Goal: Task Accomplishment & Management: Manage account settings

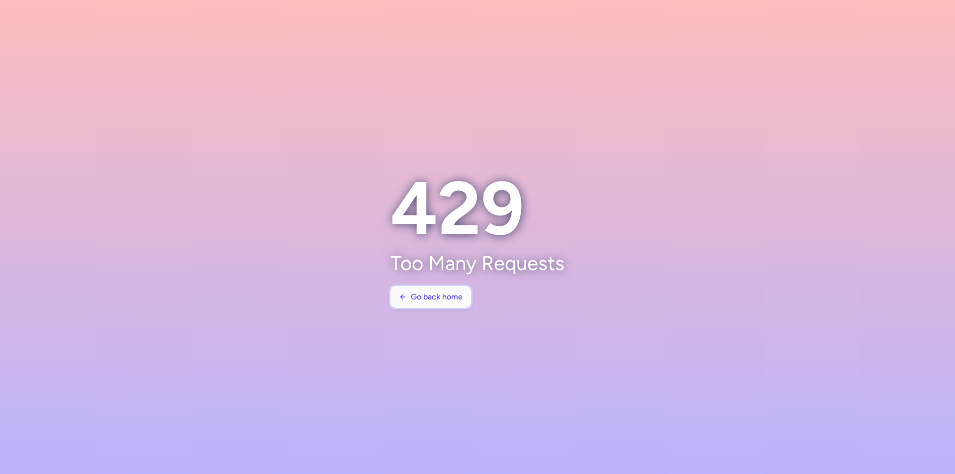
click at [466, 298] on button "Go back home" at bounding box center [431, 297] width 81 height 22
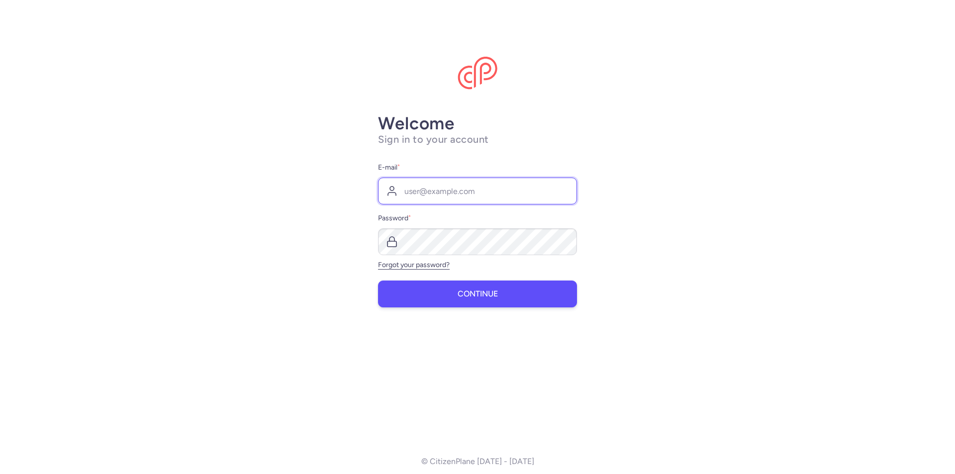
type input "[EMAIL_ADDRESS][DOMAIN_NAME]"
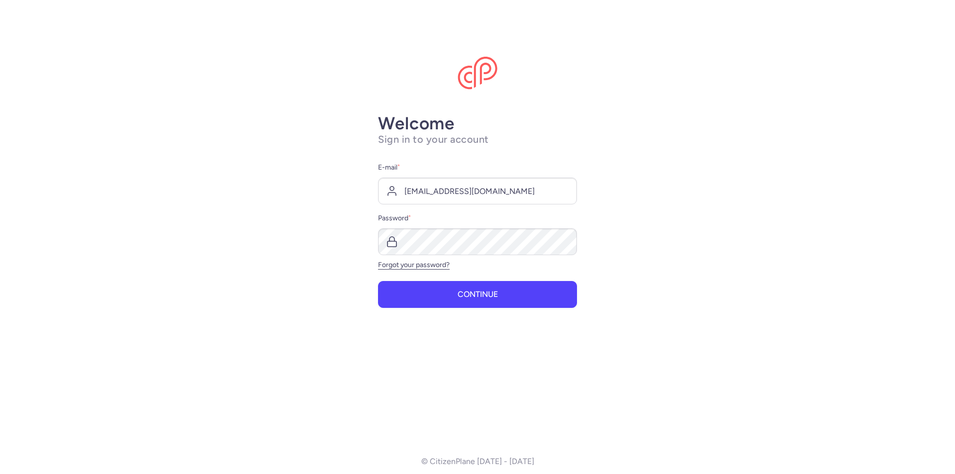
click at [484, 308] on form "E-mail * info@biletdoktoru.com Password * Forgot your password? Continue" at bounding box center [477, 235] width 199 height 146
click at [485, 305] on button "Continue" at bounding box center [477, 294] width 199 height 27
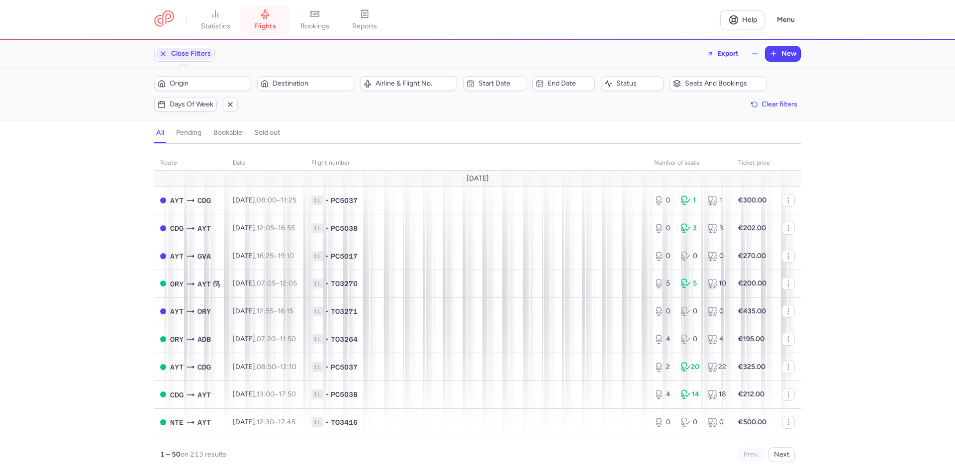
click at [270, 19] on link "flights" at bounding box center [265, 20] width 50 height 22
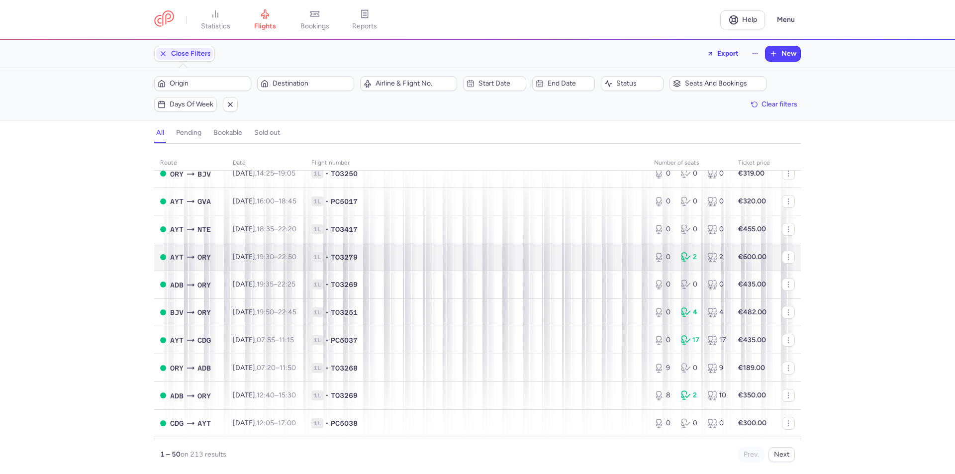
scroll to position [730, 0]
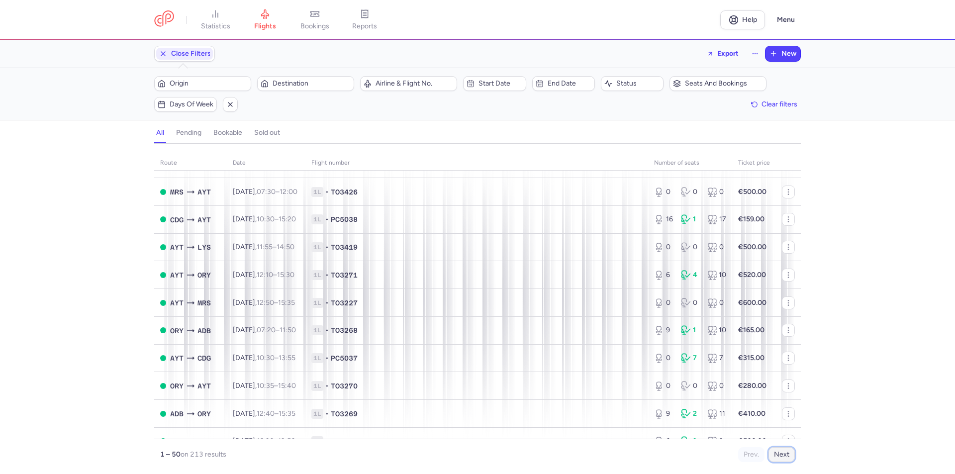
click at [782, 459] on button "Next" at bounding box center [782, 454] width 26 height 15
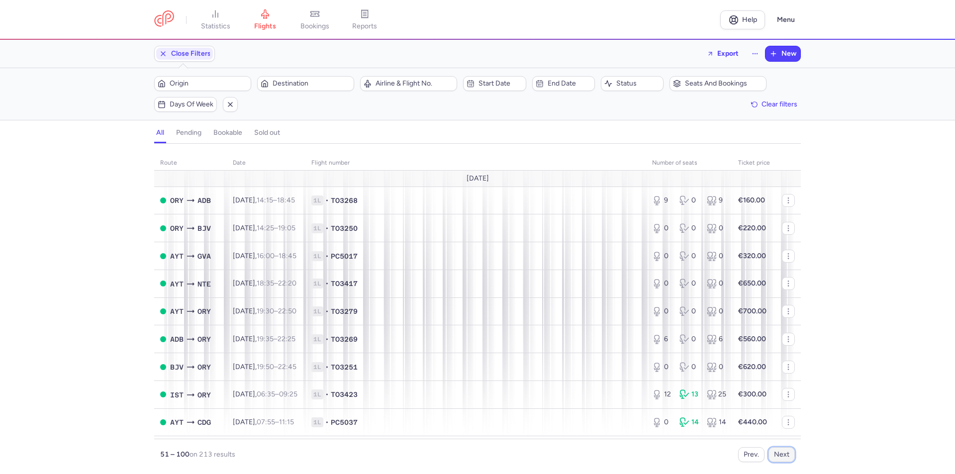
click at [782, 459] on button "Next" at bounding box center [782, 454] width 26 height 15
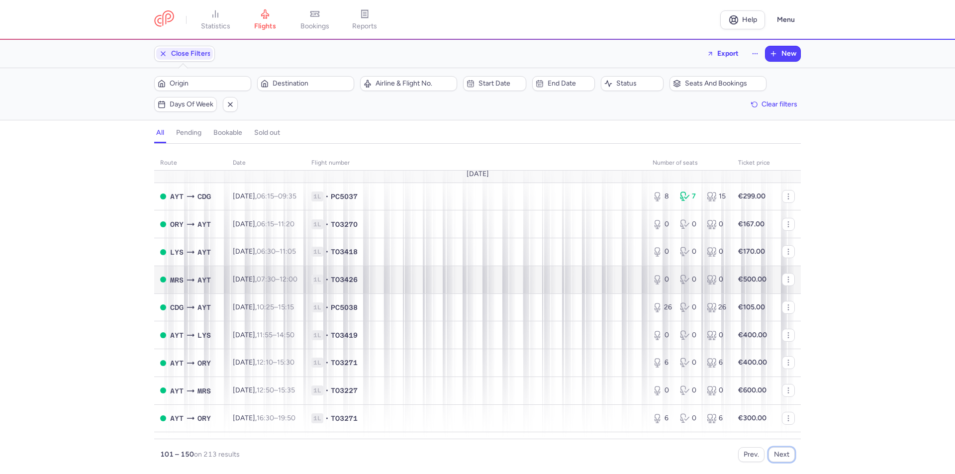
scroll to position [597, 0]
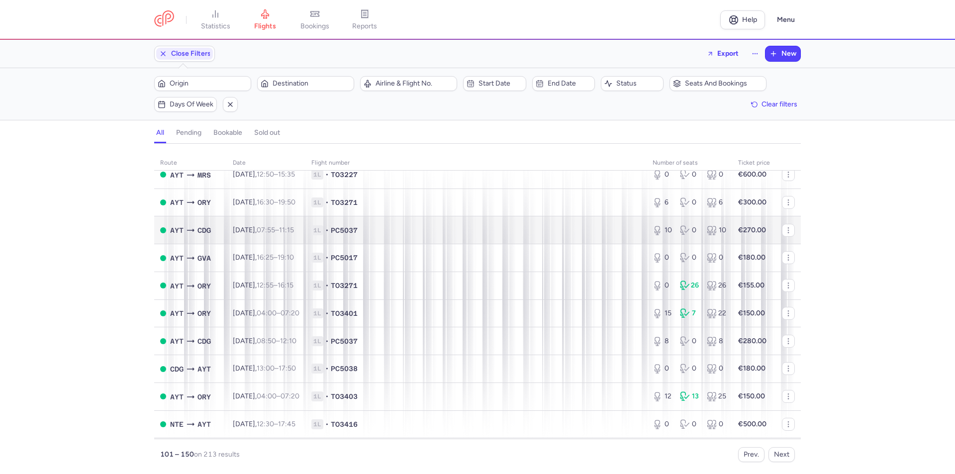
click at [279, 0] on body "statistics flights bookings reports Help Menu Close Filters Export New Filters …" at bounding box center [477, 0] width 955 height 0
click at [275, 230] on time "07:55" at bounding box center [266, 230] width 18 height 8
select select "days"
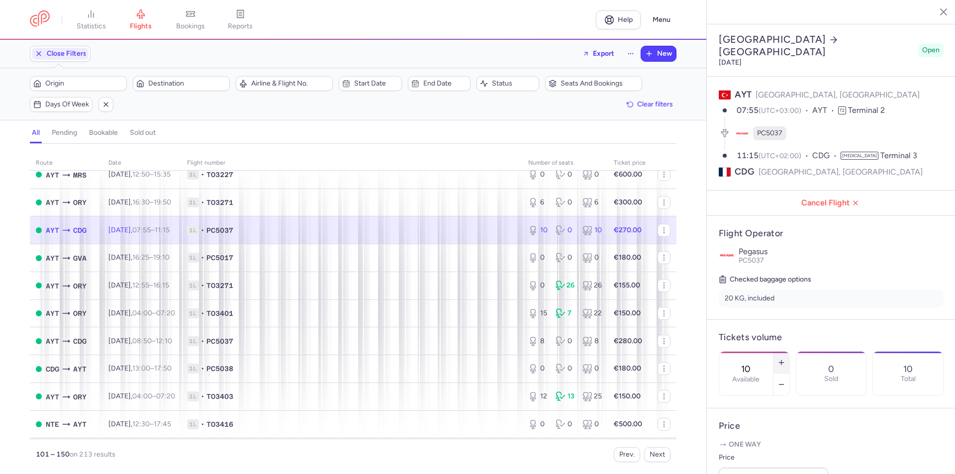
click at [786, 359] on icon "button" at bounding box center [782, 363] width 8 height 8
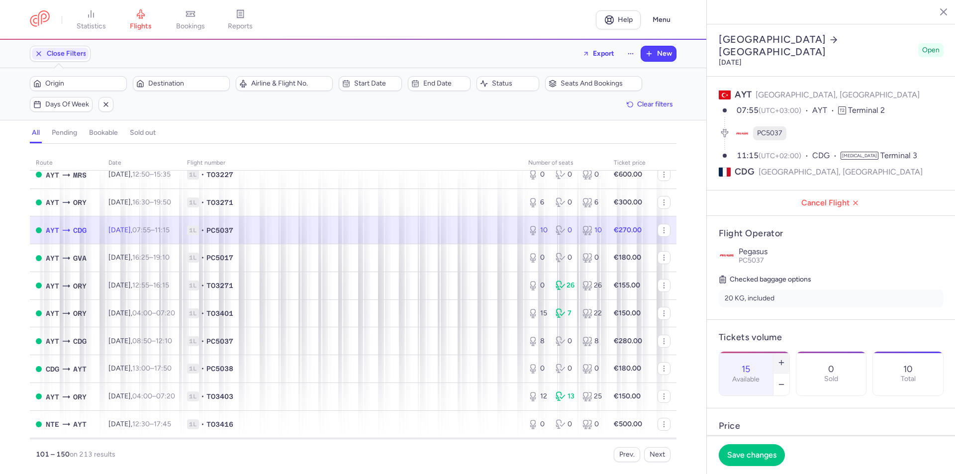
click at [786, 359] on icon "button" at bounding box center [782, 363] width 8 height 8
click at [764, 455] on span "Save changes" at bounding box center [751, 454] width 49 height 9
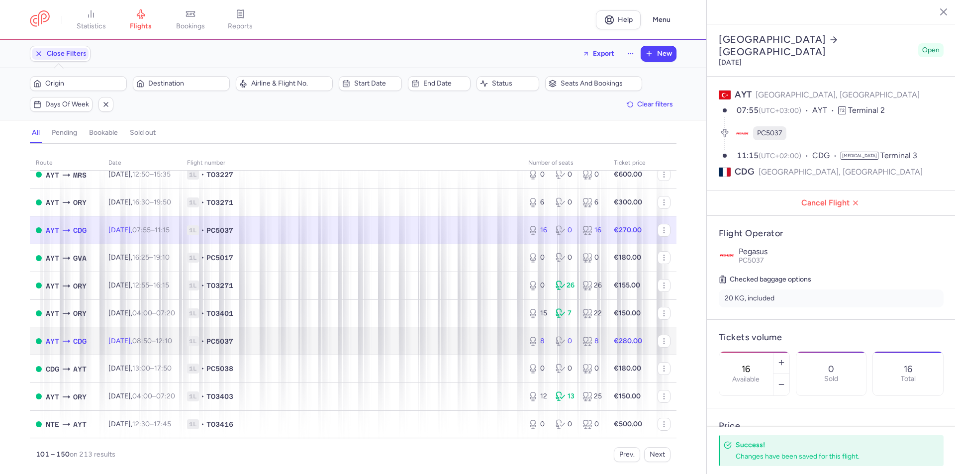
click at [181, 337] on td "Fri, 5 Sep, 08:50 – 12:10 +0" at bounding box center [141, 341] width 79 height 28
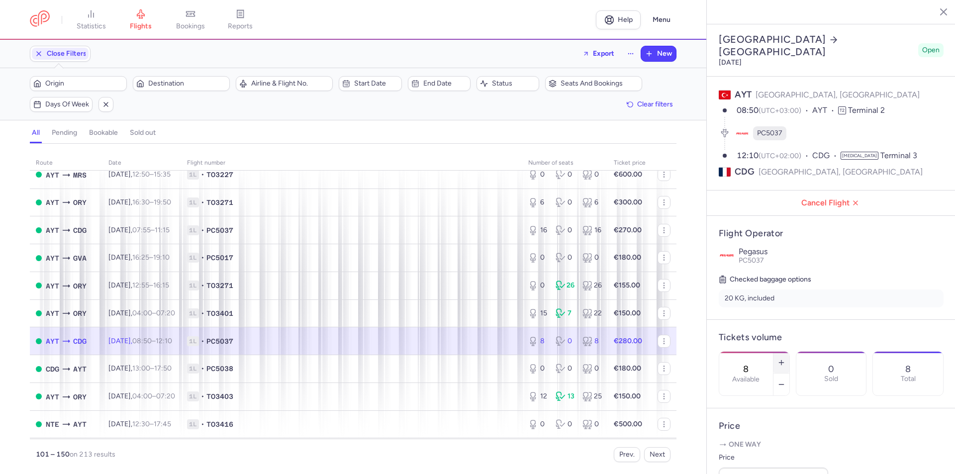
click at [786, 359] on icon "button" at bounding box center [782, 363] width 8 height 8
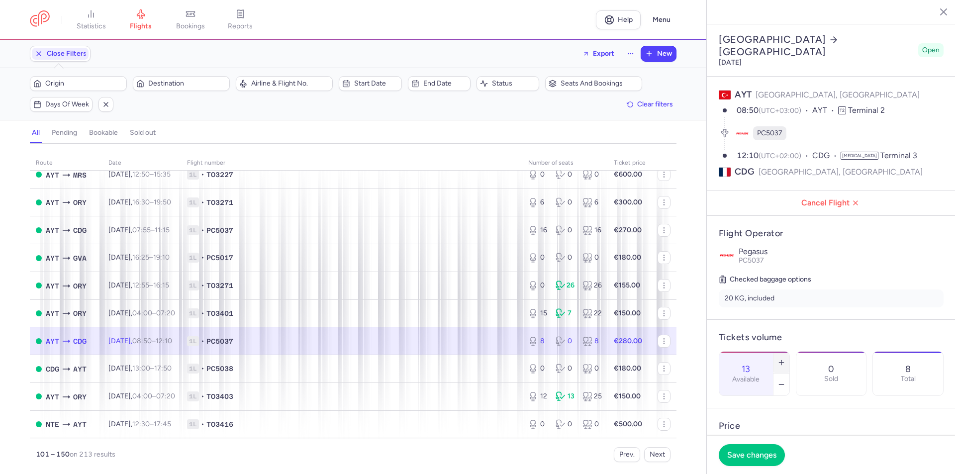
click at [786, 359] on icon "button" at bounding box center [782, 363] width 8 height 8
type input "15"
click at [758, 458] on span "Save changes" at bounding box center [751, 454] width 49 height 9
